Goal: Information Seeking & Learning: Learn about a topic

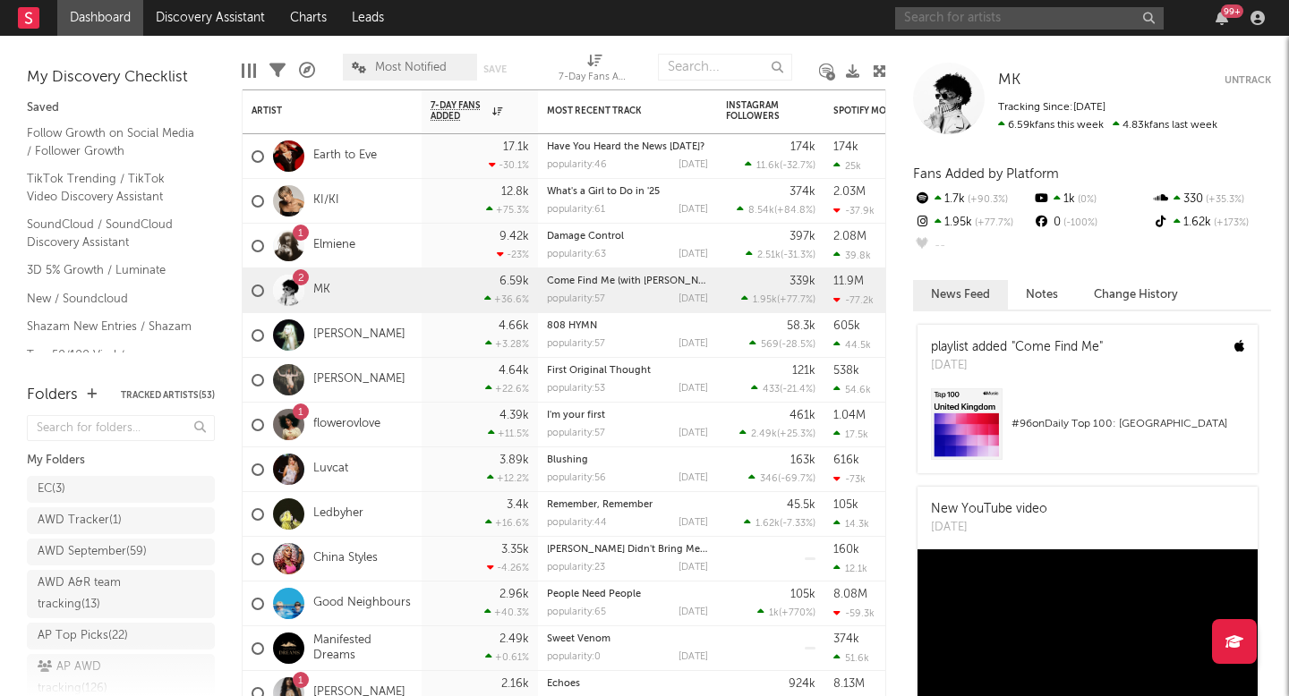
click at [1036, 24] on input "text" at bounding box center [1029, 18] width 269 height 22
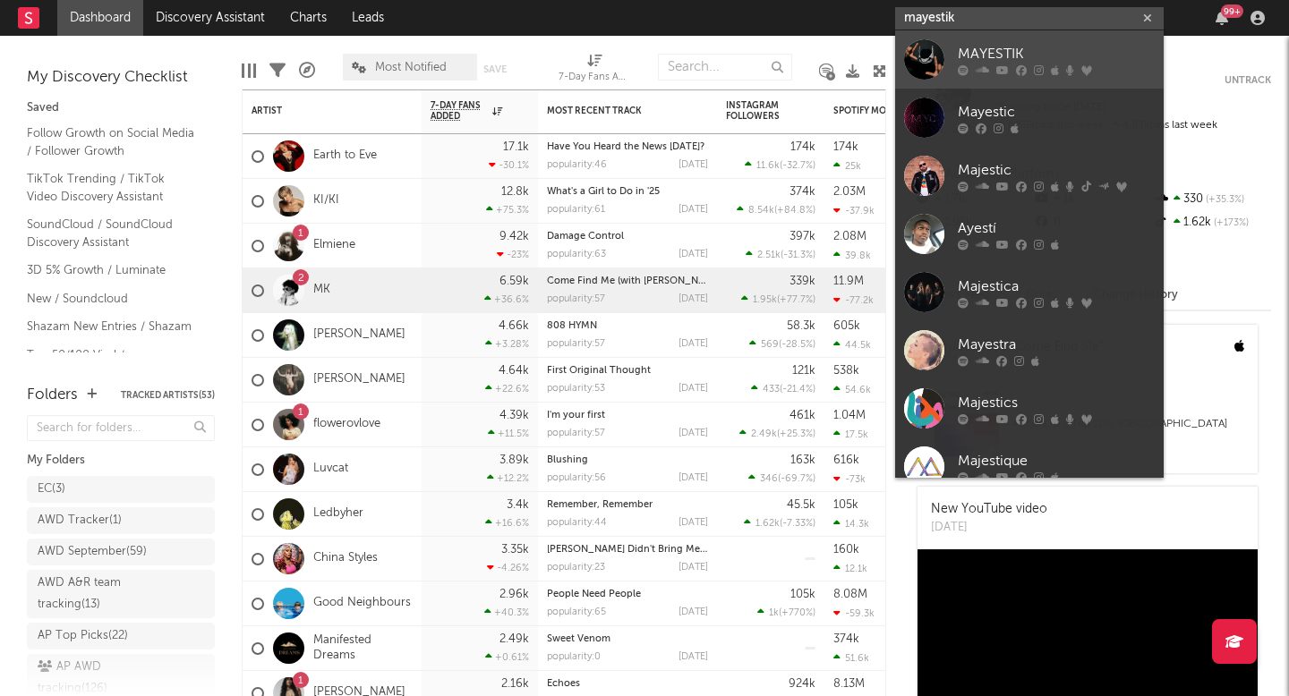
type input "mayestik"
click at [998, 56] on div "MAYESTIK" at bounding box center [1056, 53] width 197 height 21
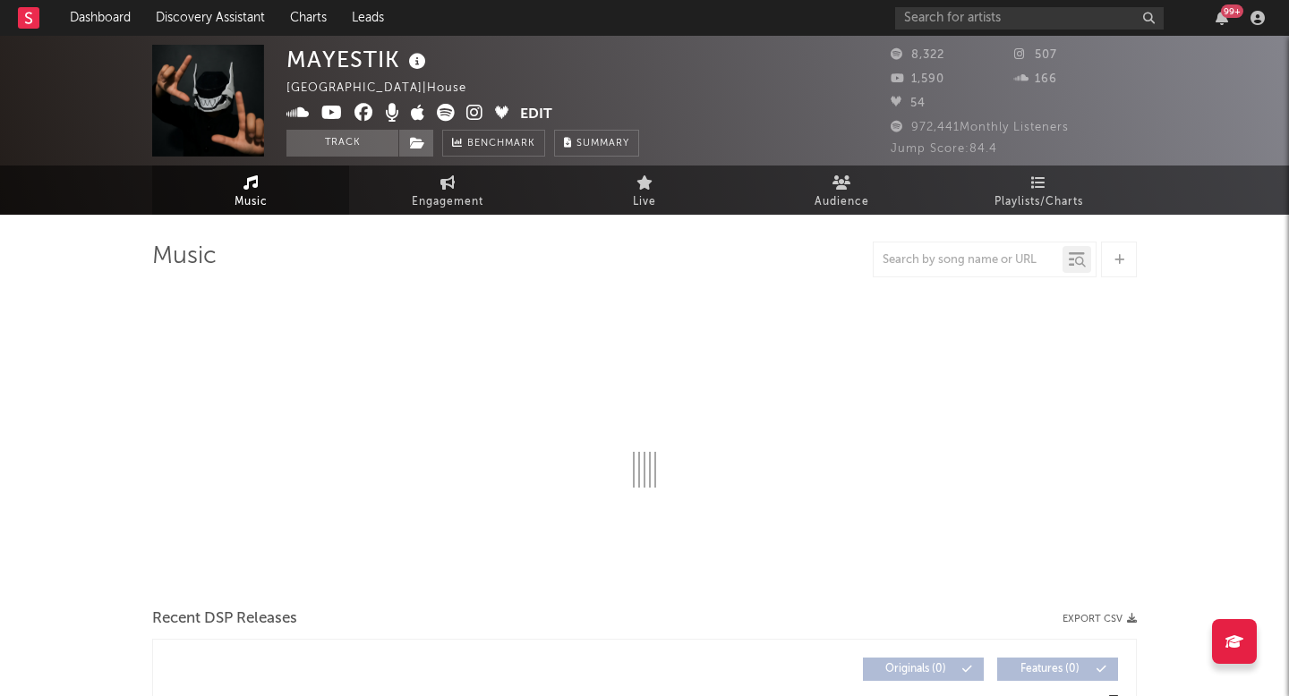
select select "6m"
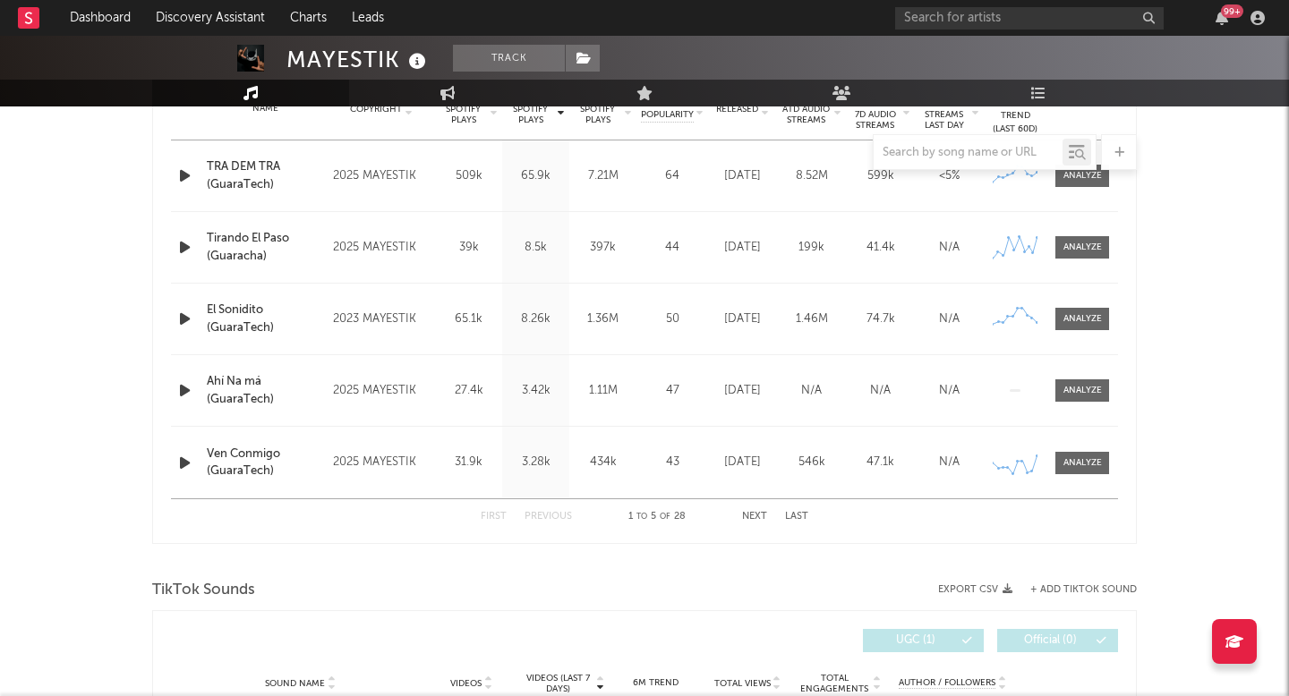
scroll to position [707, 0]
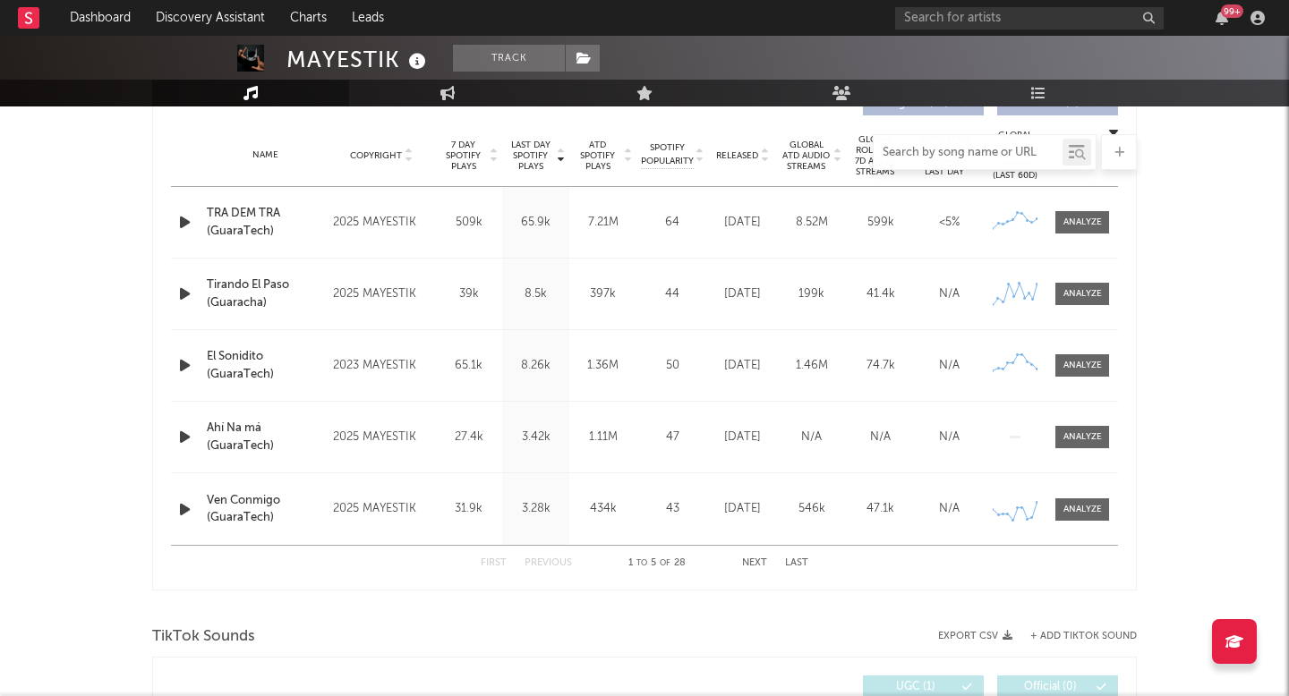
click at [942, 149] on input "text" at bounding box center [968, 153] width 189 height 14
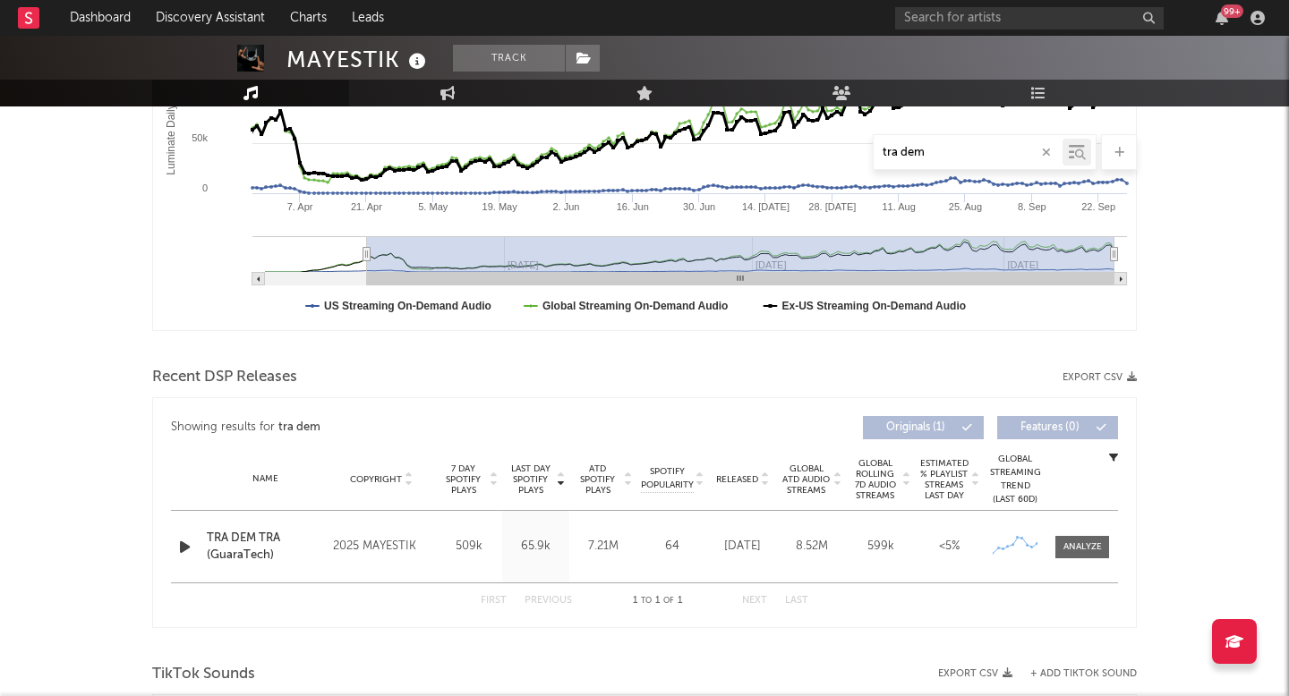
scroll to position [412, 0]
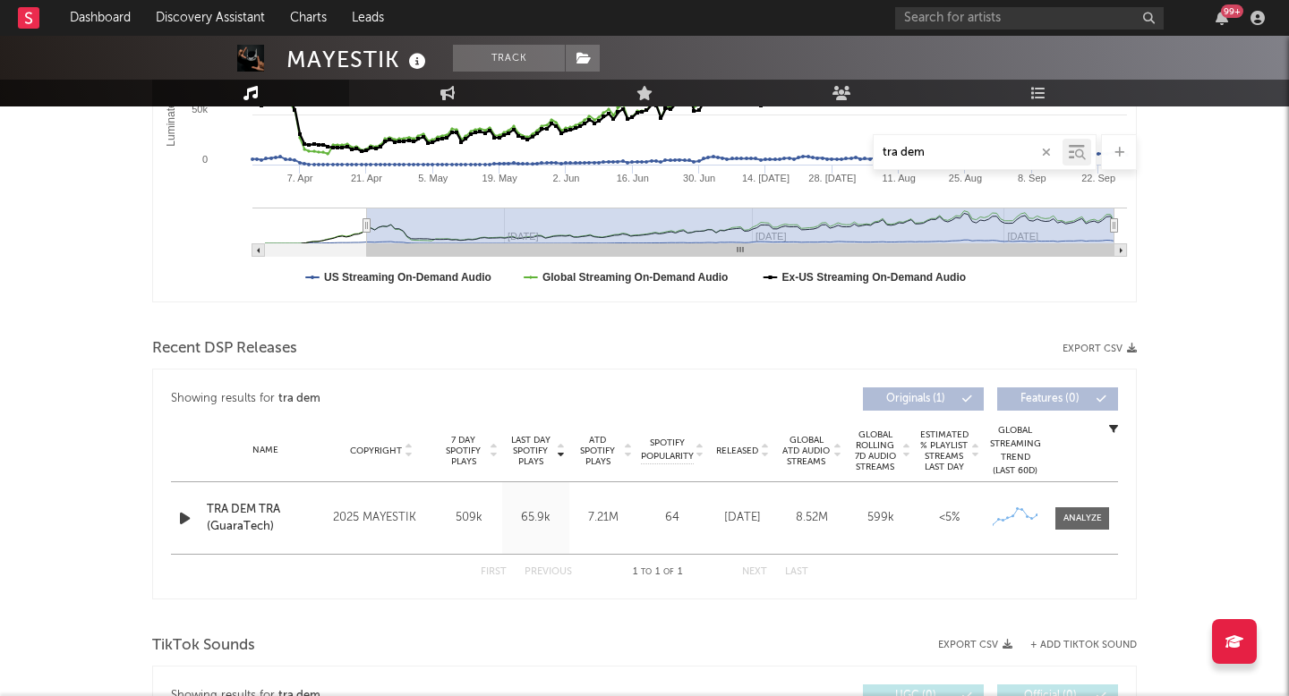
type input "tra dem"
